Goal: Find specific page/section: Find specific page/section

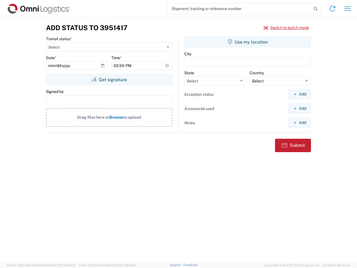
click at [239, 9] on input "search" at bounding box center [239, 8] width 144 height 11
click at [316, 9] on icon at bounding box center [316, 9] width 8 height 8
click at [332, 9] on icon at bounding box center [332, 8] width 9 height 9
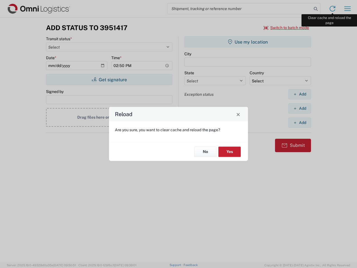
click at [347, 9] on div "Reload Are you sure, you want to clear cache and reload the page? No Yes" at bounding box center [178, 134] width 357 height 268
click at [286, 28] on div "Reload Are you sure, you want to clear cache and reload the page? No Yes" at bounding box center [178, 134] width 357 height 268
click at [109, 79] on div "Reload Are you sure, you want to clear cache and reload the page? No Yes" at bounding box center [178, 134] width 357 height 268
click at [248, 42] on div "Reload Are you sure, you want to clear cache and reload the page? No Yes" at bounding box center [178, 134] width 357 height 268
click at [299, 94] on div "Reload Are you sure, you want to clear cache and reload the page? No Yes" at bounding box center [178, 134] width 357 height 268
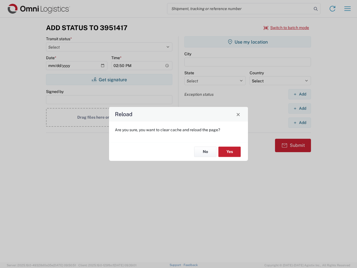
click at [299, 108] on div "Reload Are you sure, you want to clear cache and reload the page? No Yes" at bounding box center [178, 134] width 357 height 268
click at [299, 122] on div "Reload Are you sure, you want to clear cache and reload the page? No Yes" at bounding box center [178, 134] width 357 height 268
